Goal: Information Seeking & Learning: Learn about a topic

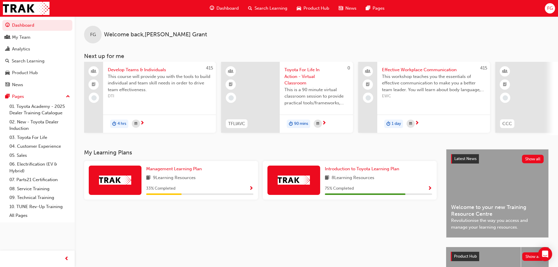
click at [262, 6] on span "Search Learning" at bounding box center [270, 8] width 33 height 7
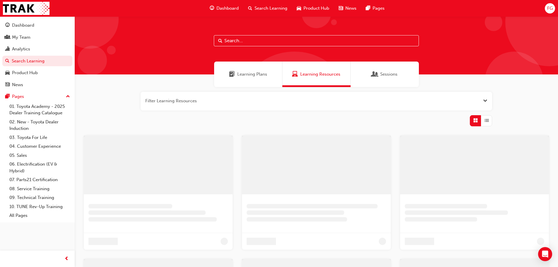
click at [245, 40] on input "text" at bounding box center [316, 40] width 205 height 11
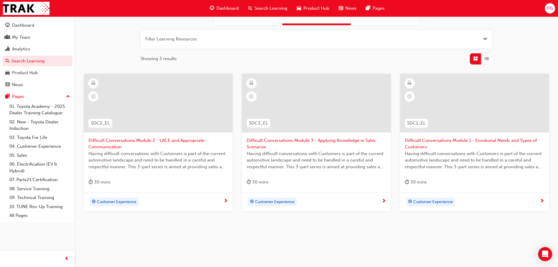
scroll to position [63, 0]
type input "difficult conversation"
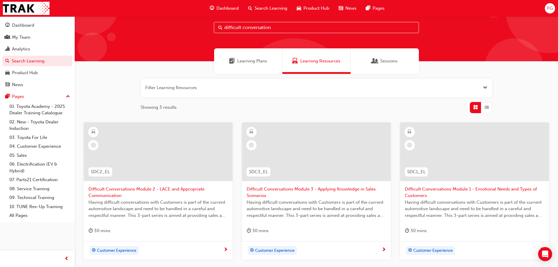
scroll to position [0, 0]
